Goal: Task Accomplishment & Management: Manage account settings

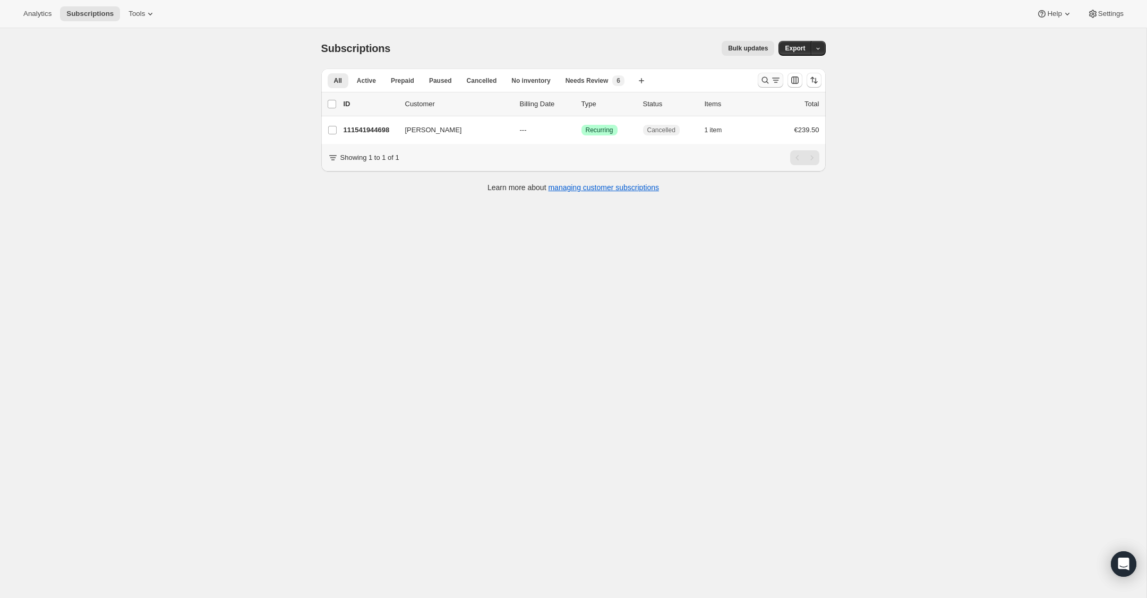
click at [762, 81] on icon "Search and filter results" at bounding box center [765, 80] width 11 height 11
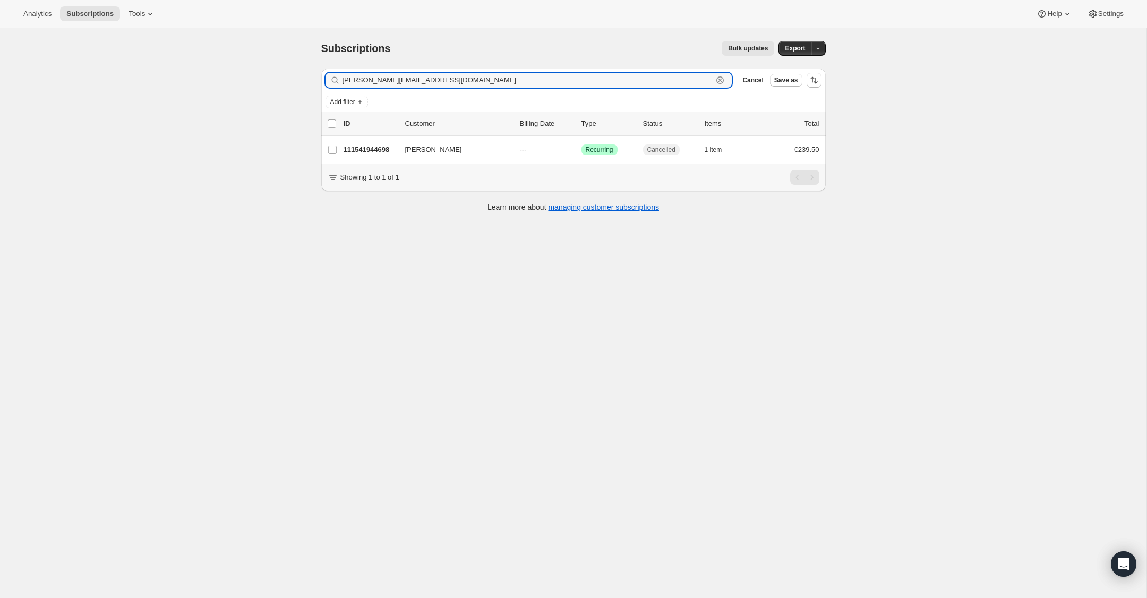
click at [720, 81] on icon "button" at bounding box center [720, 81] width 4 height 4
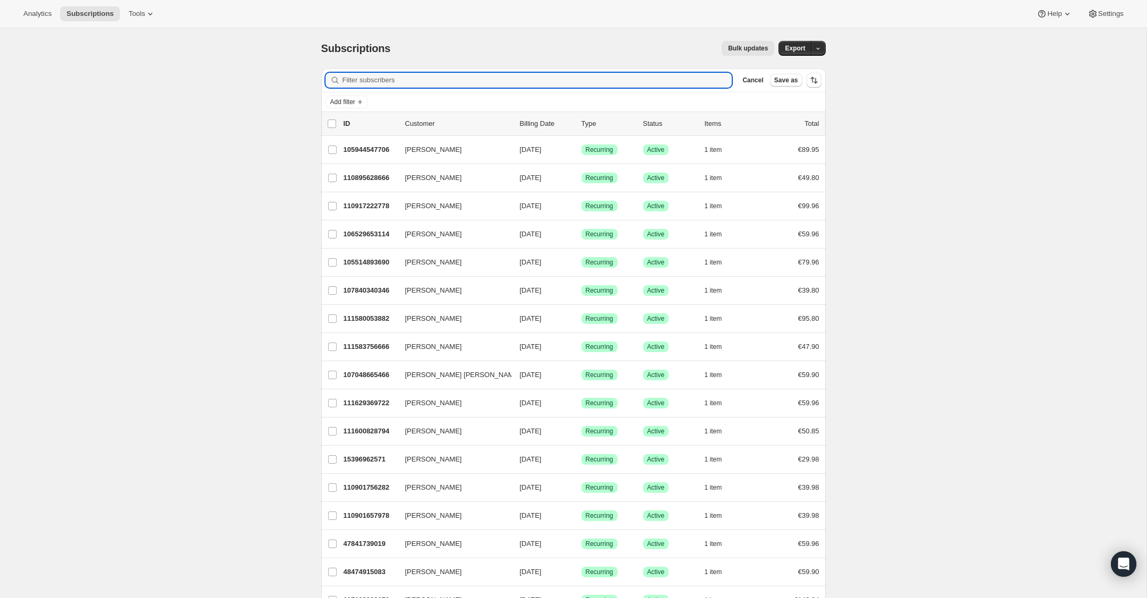
paste input "[EMAIL_ADDRESS][DOMAIN_NAME]"
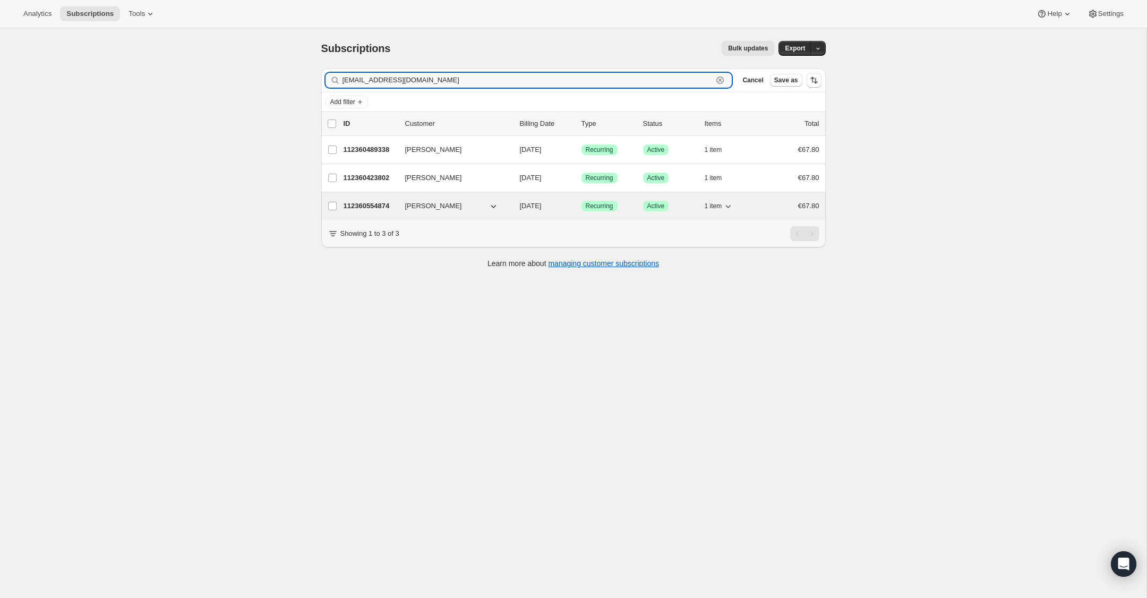
type input "[EMAIL_ADDRESS][DOMAIN_NAME]"
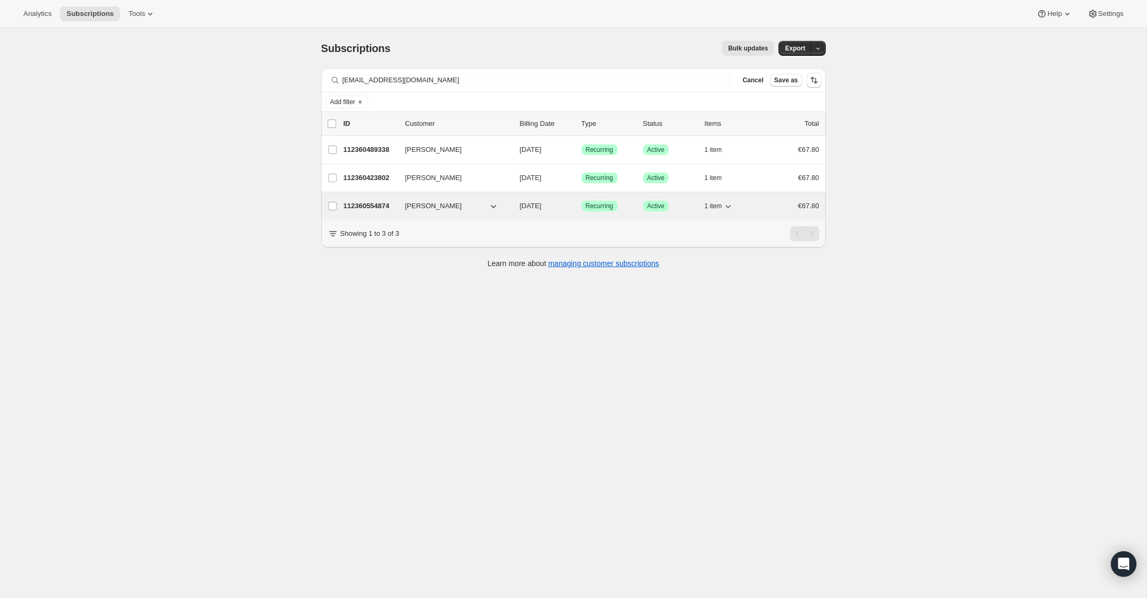
click at [364, 210] on p "112360554874" at bounding box center [369, 206] width 53 height 11
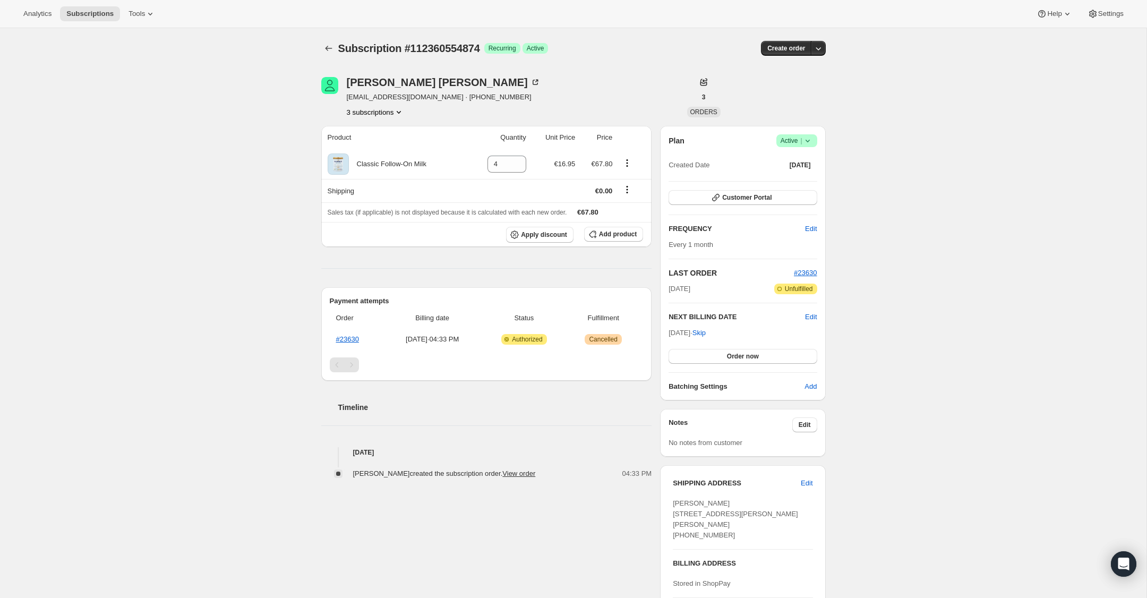
click at [809, 141] on icon at bounding box center [807, 140] width 11 height 11
click at [804, 181] on span "Cancel subscription" at bounding box center [793, 180] width 60 height 8
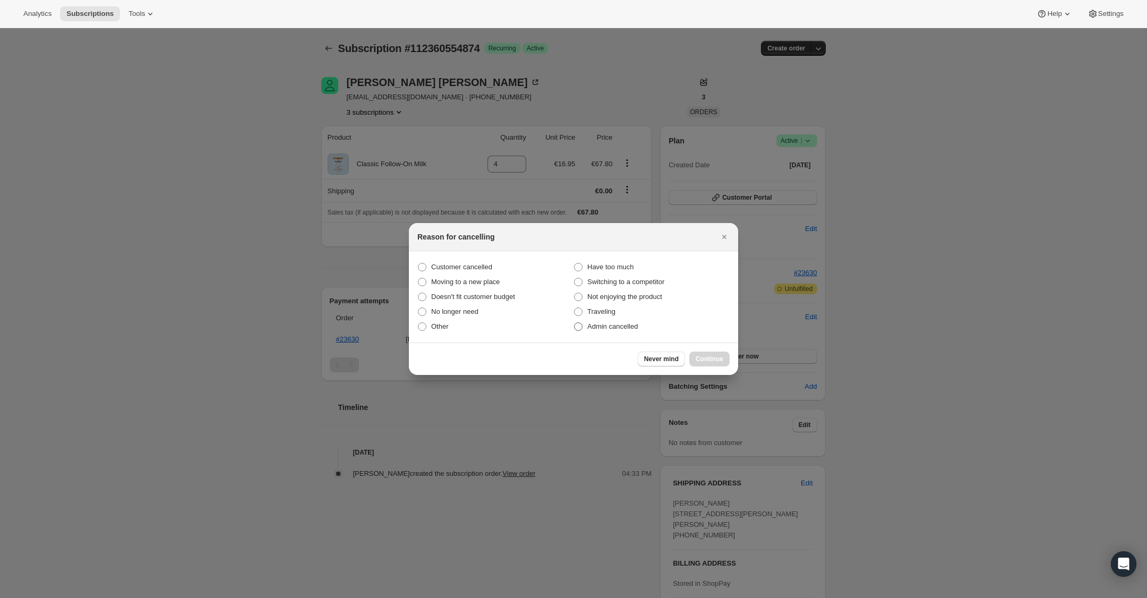
click at [580, 323] on span ":rbu:" at bounding box center [578, 326] width 8 height 8
click at [574, 323] on input "Admin cancelled" at bounding box center [574, 322] width 1 height 1
radio input "true"
click at [718, 359] on span "Continue" at bounding box center [709, 359] width 28 height 8
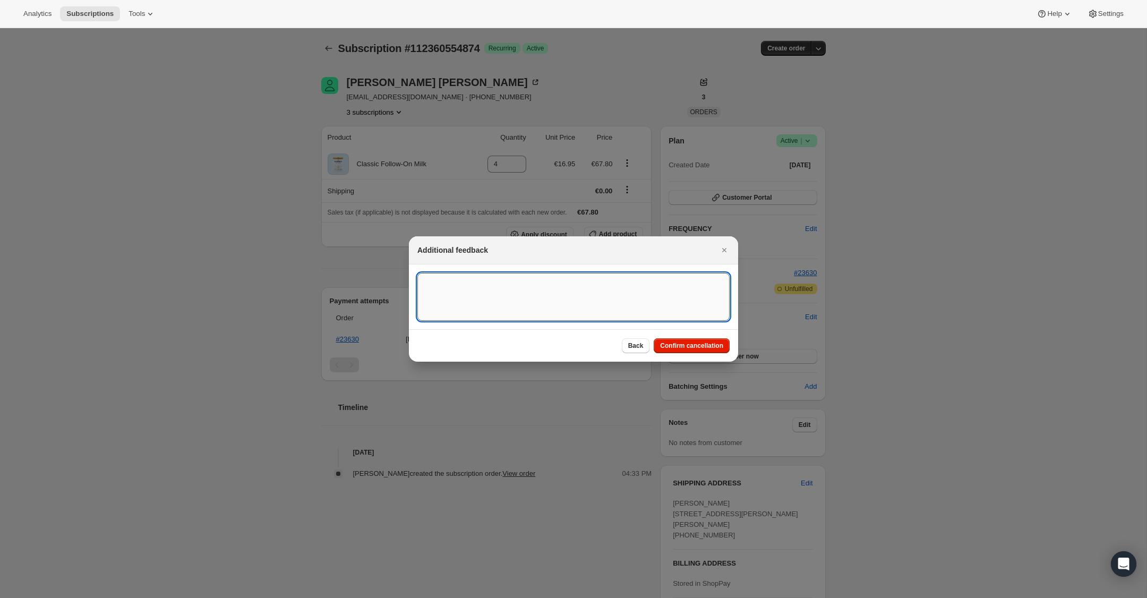
click at [549, 299] on textarea ":rbu:" at bounding box center [573, 297] width 312 height 48
type textarea "US Billing"
click at [674, 343] on span "Confirm cancellation" at bounding box center [691, 345] width 63 height 8
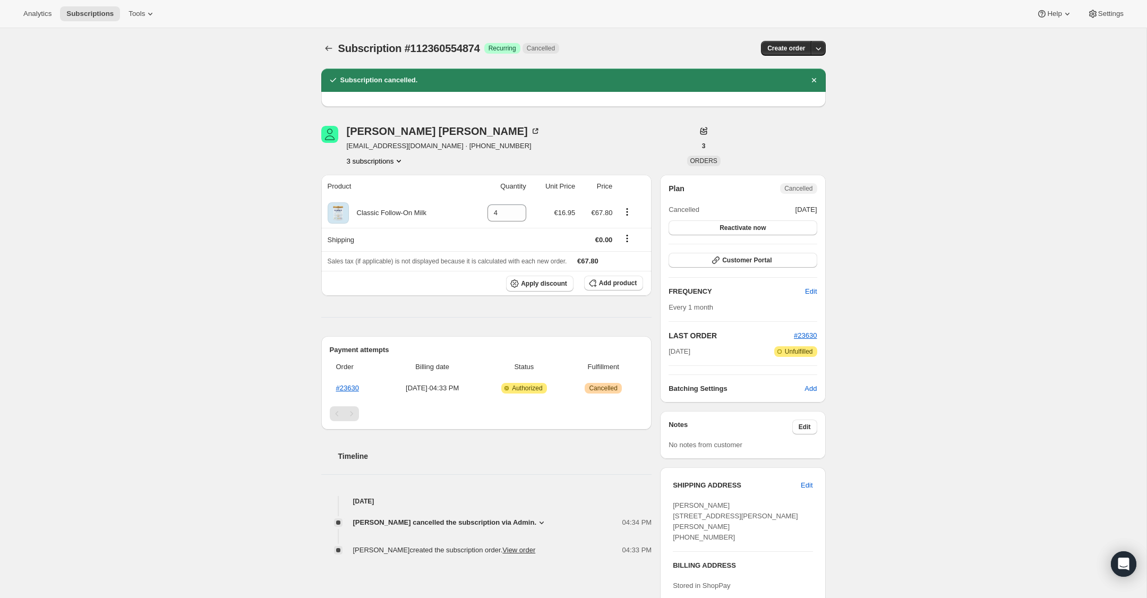
click at [401, 162] on icon "Product actions" at bounding box center [398, 161] width 11 height 11
click at [393, 201] on span "112360489338" at bounding box center [375, 199] width 78 height 11
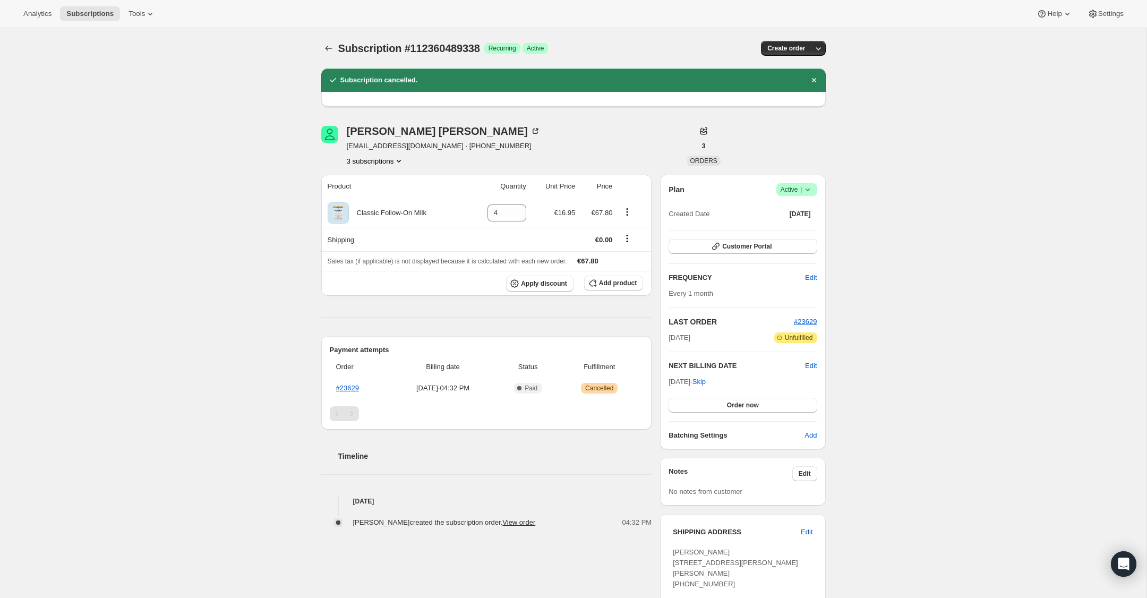
click at [807, 187] on icon at bounding box center [807, 189] width 11 height 11
click at [803, 230] on span "Cancel subscription" at bounding box center [793, 229] width 60 height 8
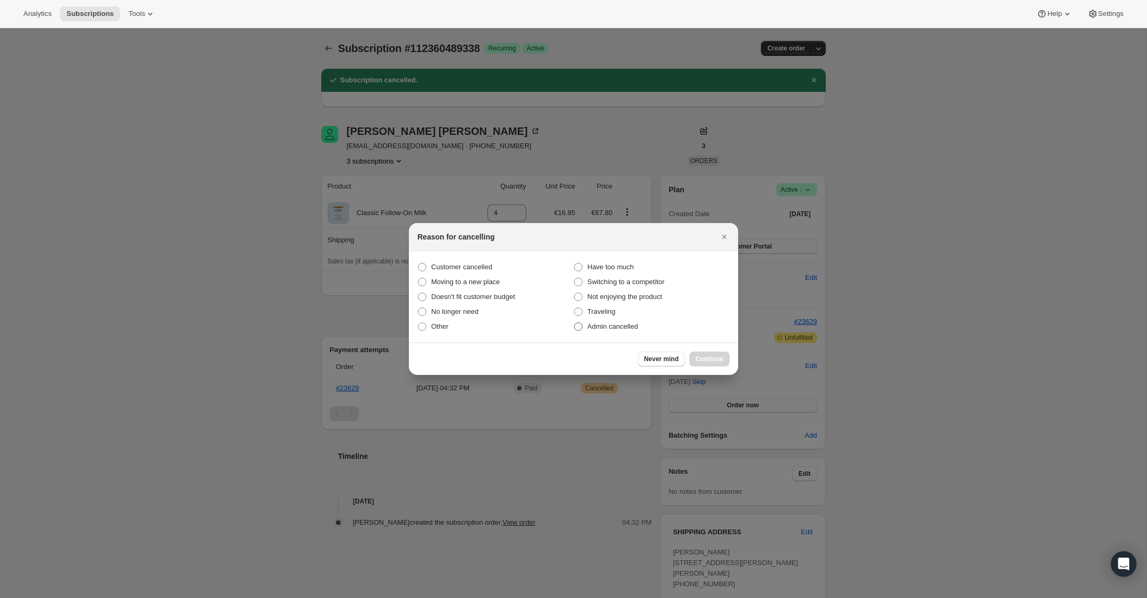
click at [577, 323] on span ":rg8:" at bounding box center [578, 326] width 8 height 8
click at [574, 323] on input "Admin cancelled" at bounding box center [574, 322] width 1 height 1
radio input "true"
click at [708, 357] on span "Continue" at bounding box center [709, 359] width 28 height 8
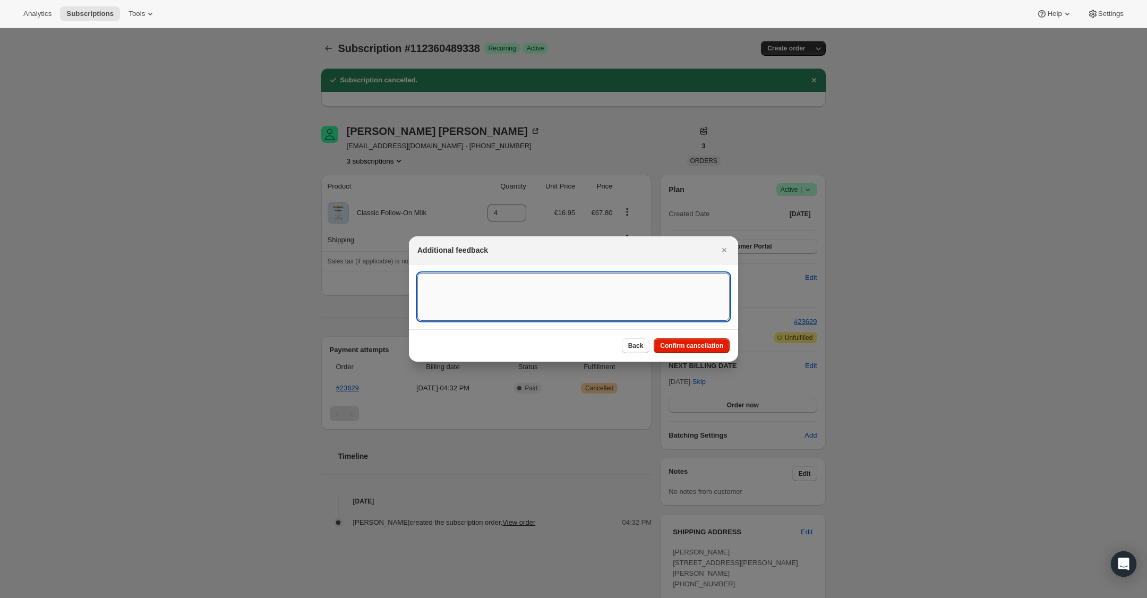
click at [611, 298] on textarea ":rg8:" at bounding box center [573, 297] width 312 height 48
type textarea "US Billing"
click at [719, 348] on span "Confirm cancellation" at bounding box center [691, 345] width 63 height 8
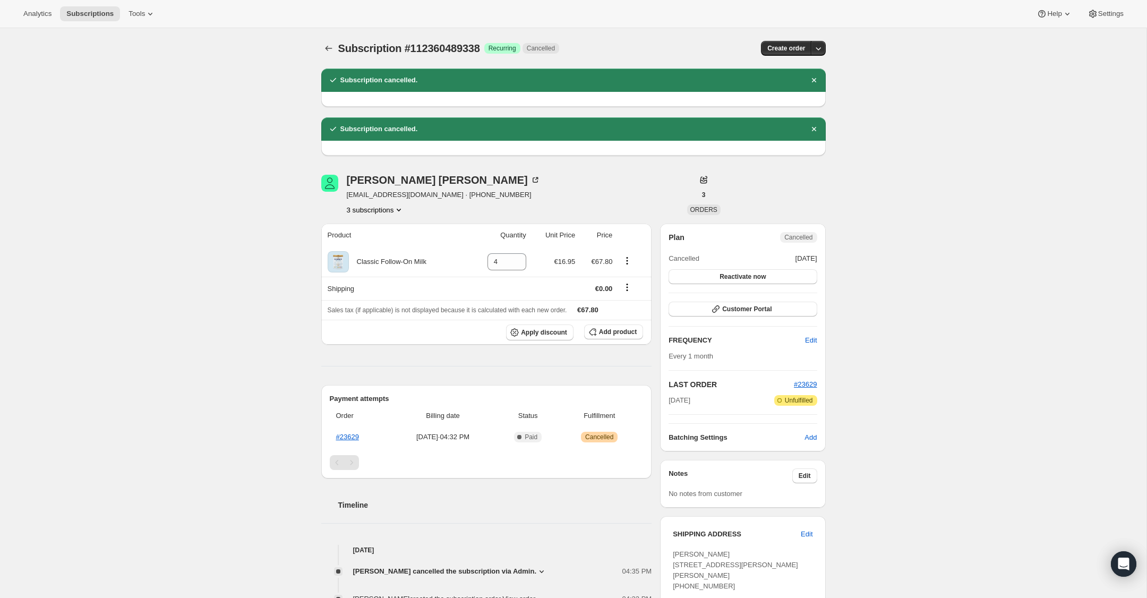
click at [400, 210] on icon "Product actions" at bounding box center [398, 209] width 11 height 11
click at [395, 235] on button "112360423802" at bounding box center [374, 229] width 84 height 17
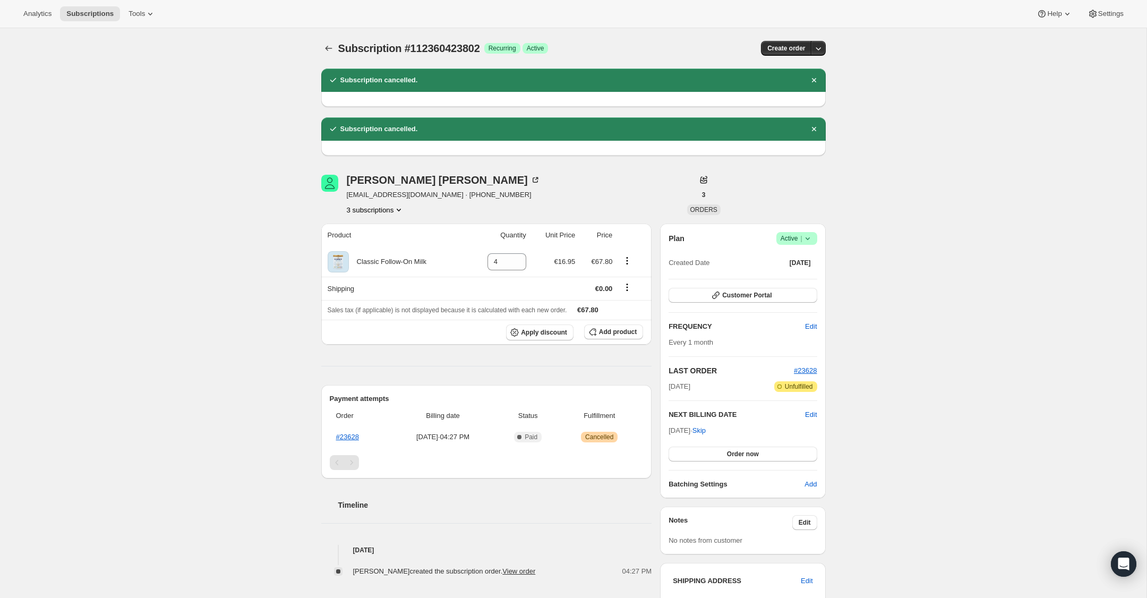
click at [807, 236] on icon at bounding box center [807, 238] width 11 height 11
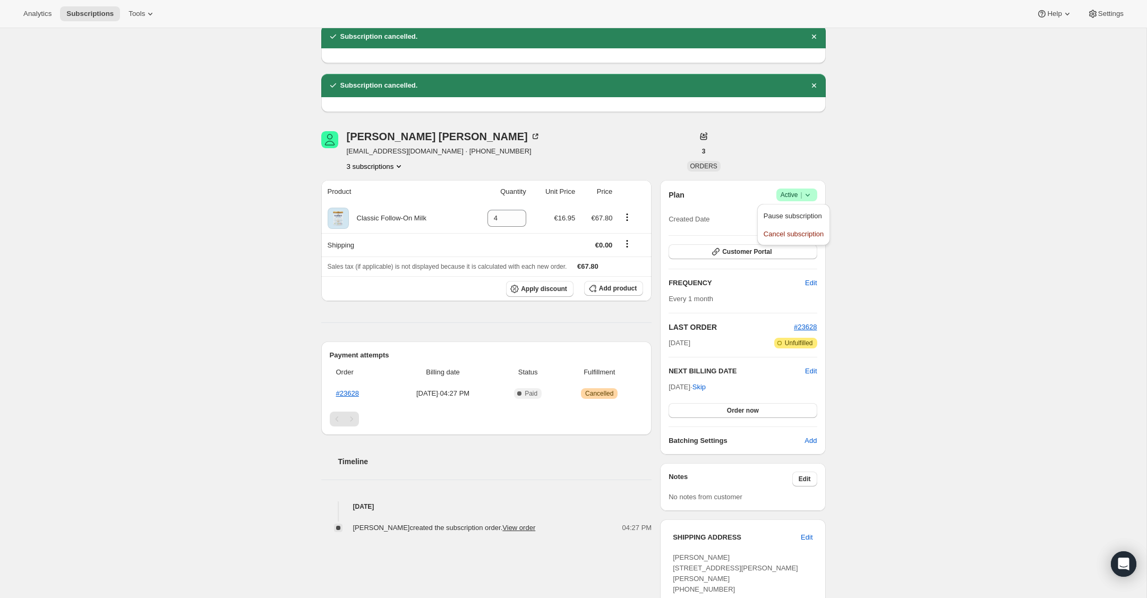
scroll to position [47, 0]
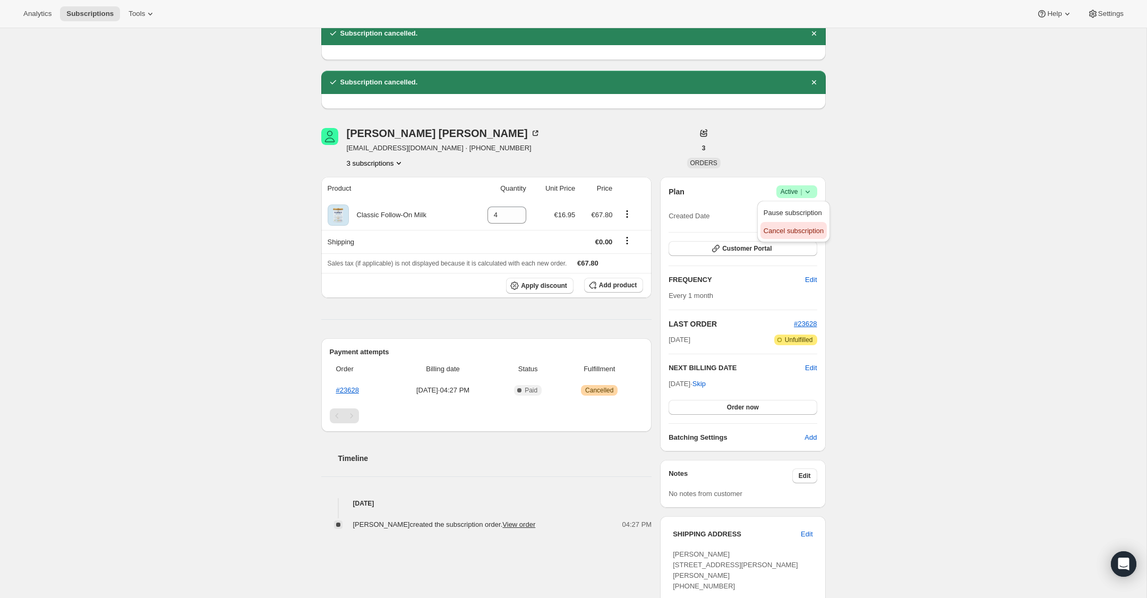
click at [811, 229] on span "Cancel subscription" at bounding box center [793, 231] width 60 height 8
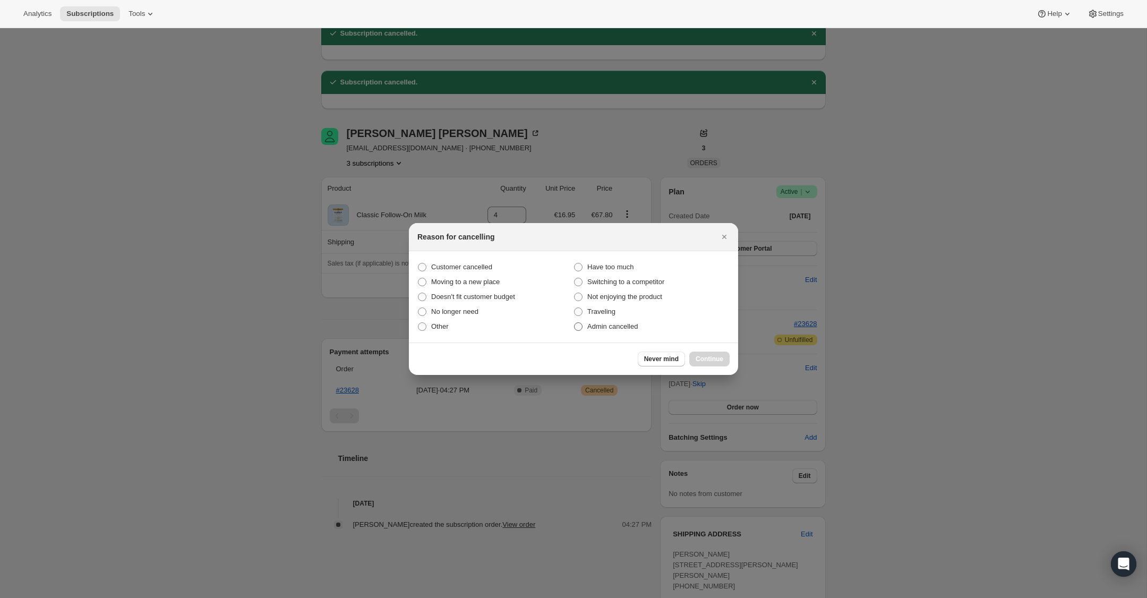
click at [581, 328] on span ":rkh:" at bounding box center [578, 326] width 8 height 8
click at [574, 323] on input "Admin cancelled" at bounding box center [574, 322] width 1 height 1
radio input "true"
click at [707, 358] on span "Continue" at bounding box center [709, 359] width 28 height 8
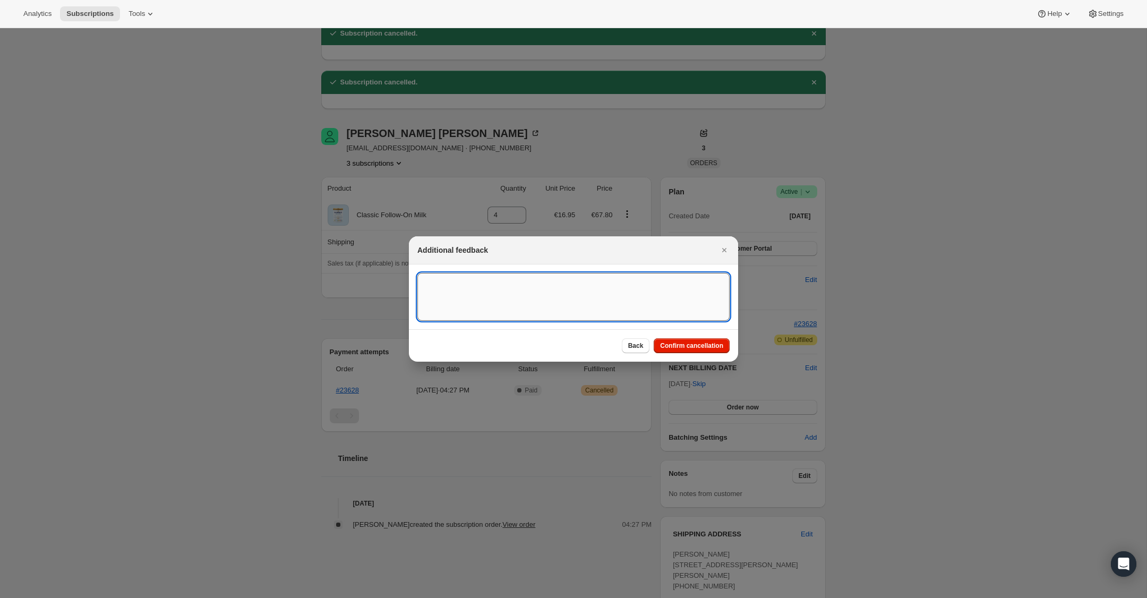
click at [580, 300] on textarea ":rkh:" at bounding box center [573, 297] width 312 height 48
type textarea "US Billing"
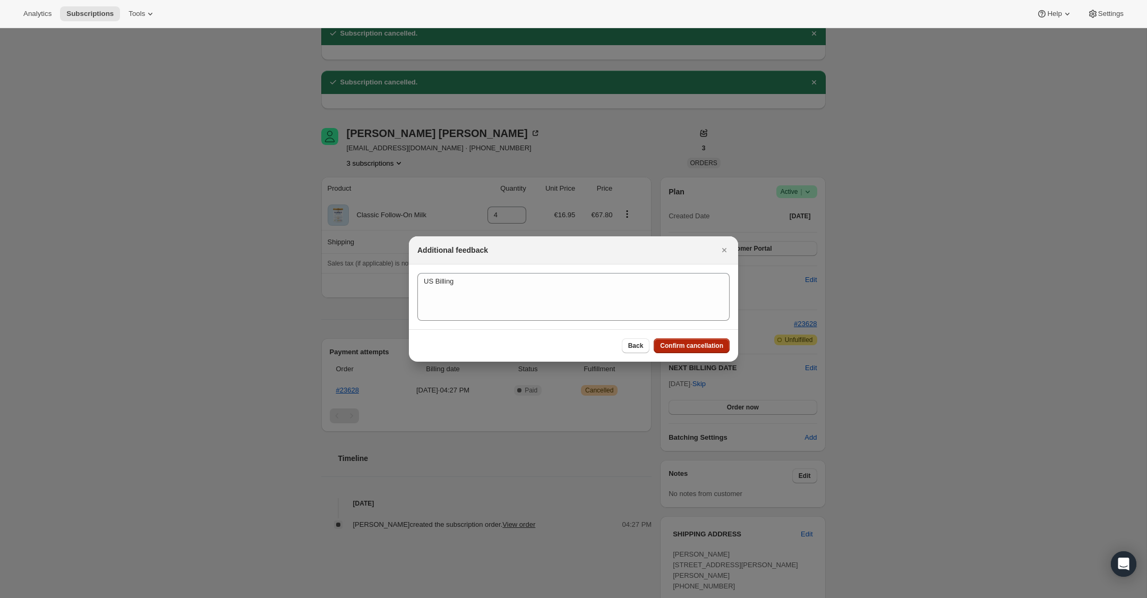
click at [710, 348] on span "Confirm cancellation" at bounding box center [691, 345] width 63 height 8
